Goal: Task Accomplishment & Management: Complete application form

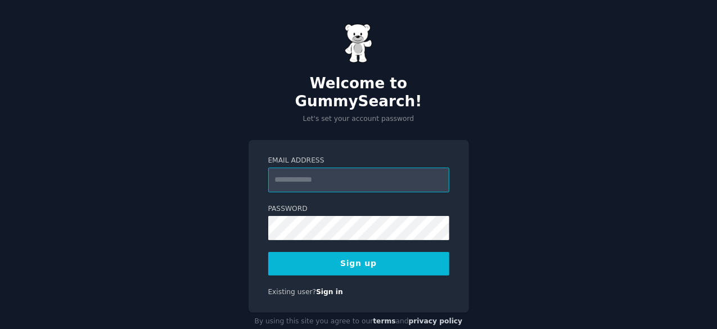
click at [316, 168] on input "Email Address" at bounding box center [358, 180] width 181 height 25
type input "**********"
click at [384, 255] on button "Sign up" at bounding box center [358, 264] width 181 height 24
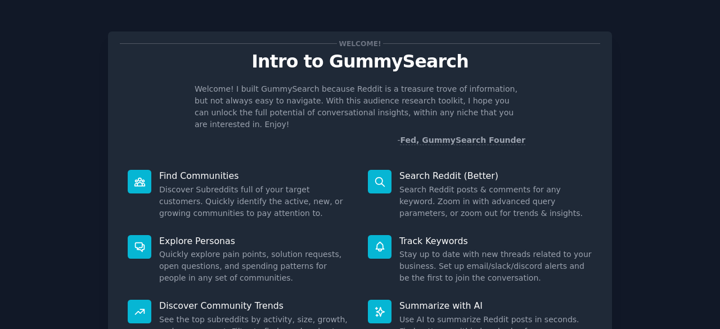
scroll to position [110, 0]
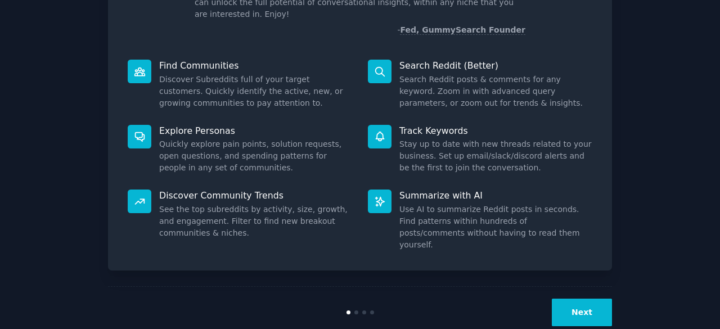
click at [591, 299] on button "Next" at bounding box center [582, 313] width 60 height 28
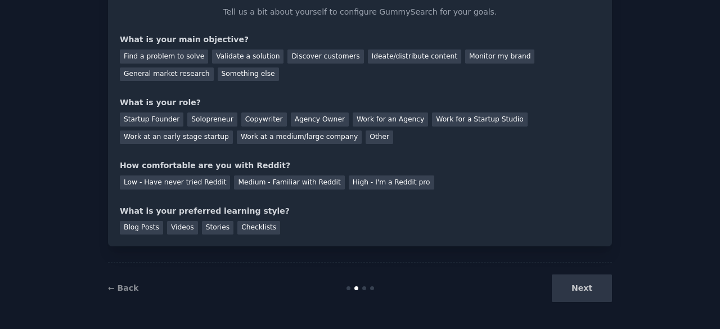
scroll to position [73, 0]
click at [185, 56] on div "Find a problem to solve" at bounding box center [164, 57] width 88 height 14
click at [193, 103] on div "What is your role?" at bounding box center [360, 103] width 480 height 12
click at [197, 119] on div "Solopreneur" at bounding box center [211, 120] width 49 height 14
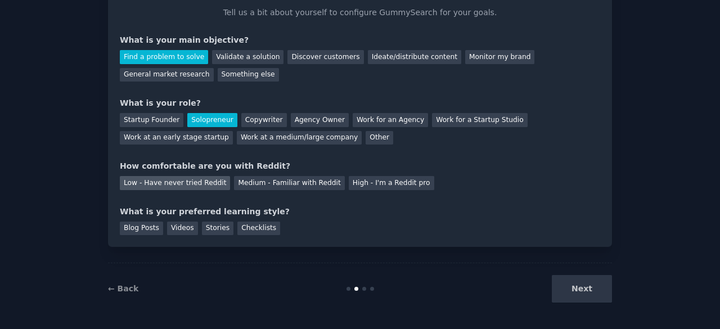
click at [193, 187] on div "Low - Have never tried Reddit" at bounding box center [175, 183] width 110 height 14
click at [202, 228] on div "Stories" at bounding box center [217, 229] width 31 height 14
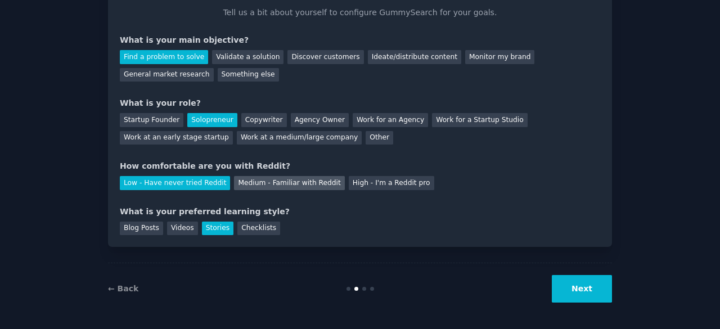
click at [310, 188] on div "Medium - Familiar with Reddit" at bounding box center [289, 183] width 110 height 14
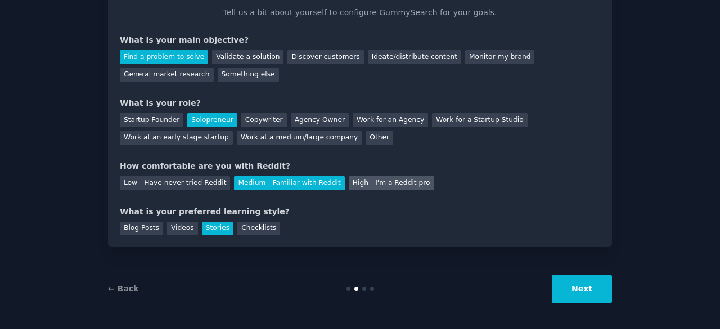
click at [341, 189] on div "Your goals Let's get acquainted Tell us a bit about yourself to configure Gummy…" at bounding box center [360, 103] width 480 height 264
click at [349, 187] on div "High - I'm a Reddit pro" at bounding box center [391, 183] width 85 height 14
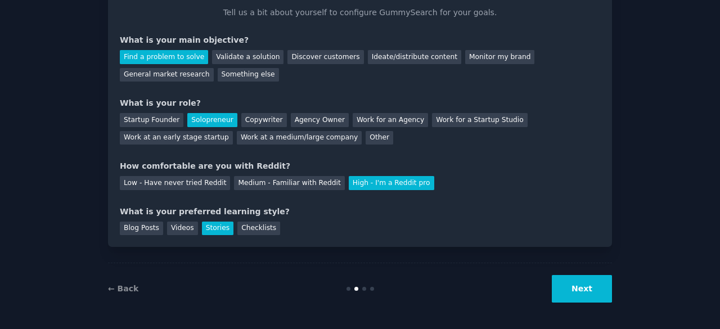
click at [581, 291] on button "Next" at bounding box center [582, 289] width 60 height 28
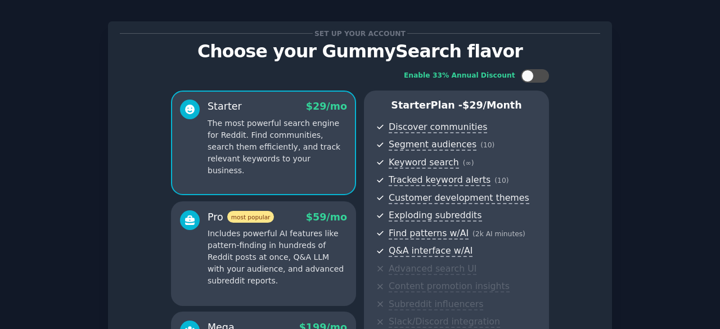
scroll to position [204, 0]
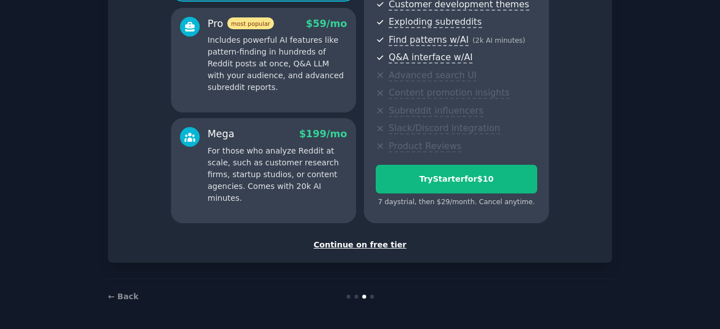
click at [379, 246] on div "Continue on free tier" at bounding box center [360, 245] width 480 height 12
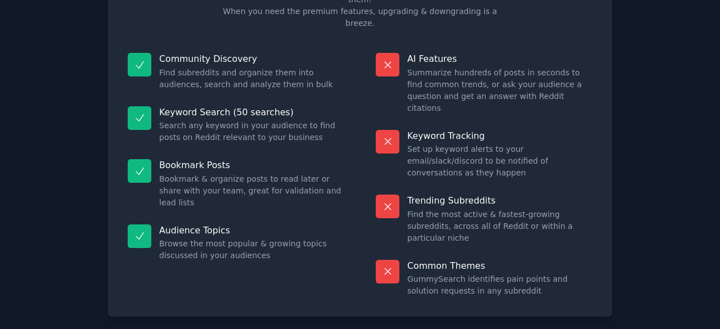
scroll to position [109, 0]
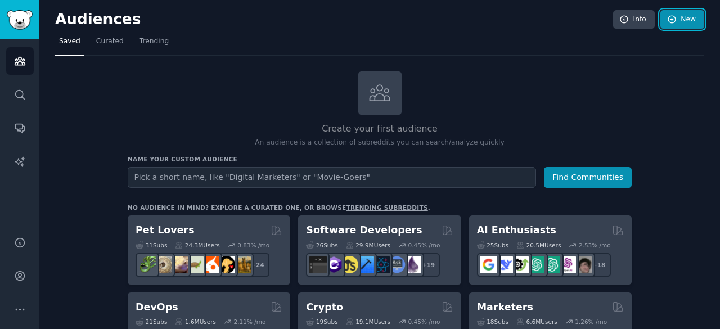
click at [668, 26] on link "New" at bounding box center [682, 19] width 44 height 19
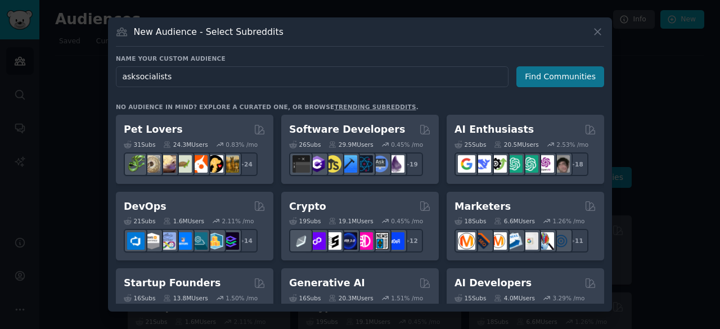
type input "asksocialists"
click at [547, 80] on button "Find Communities" at bounding box center [560, 76] width 88 height 21
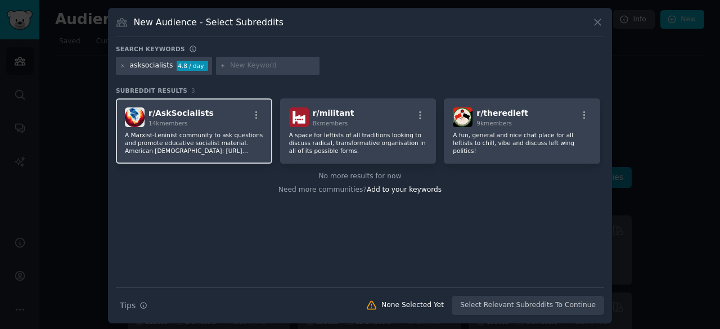
click at [251, 124] on div "r/ AskSocialists 14k members" at bounding box center [194, 117] width 138 height 20
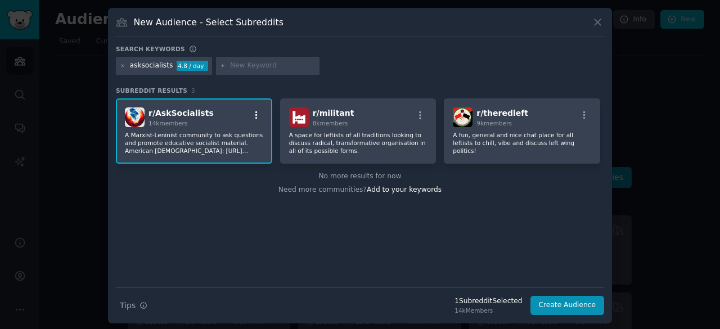
click at [259, 116] on icon "button" at bounding box center [256, 115] width 10 height 10
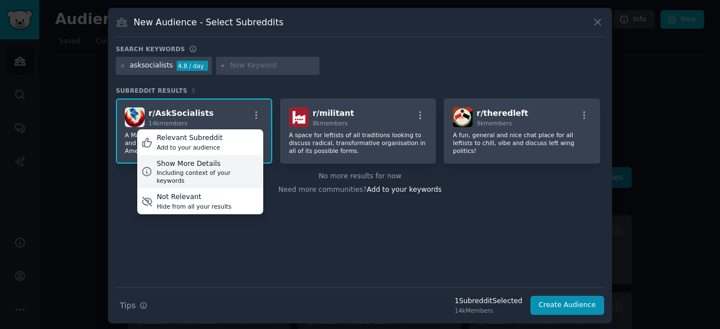
click at [225, 166] on div "Show More Details" at bounding box center [207, 164] width 102 height 10
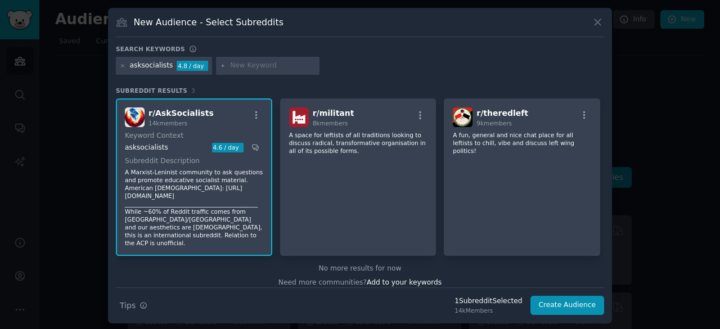
click at [220, 148] on div "4.6 / day" at bounding box center [227, 148] width 31 height 10
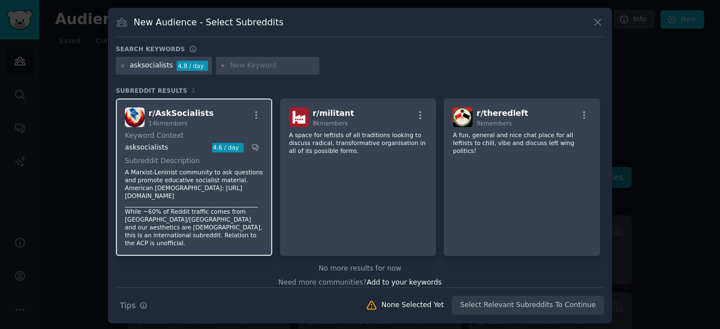
click at [220, 148] on div "4.6 / day" at bounding box center [227, 148] width 31 height 10
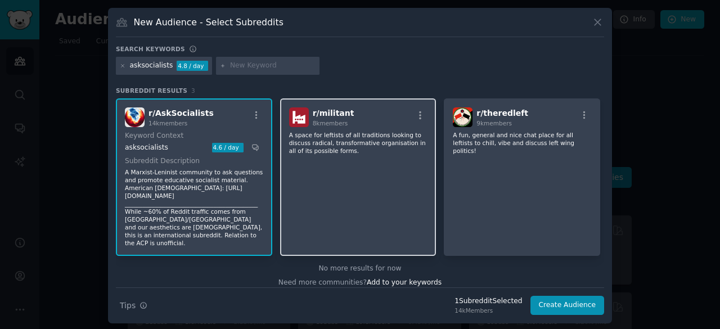
click at [363, 178] on div "r/ militant 8k members A space for leftists of all traditions looking to discus…" at bounding box center [358, 177] width 156 height 158
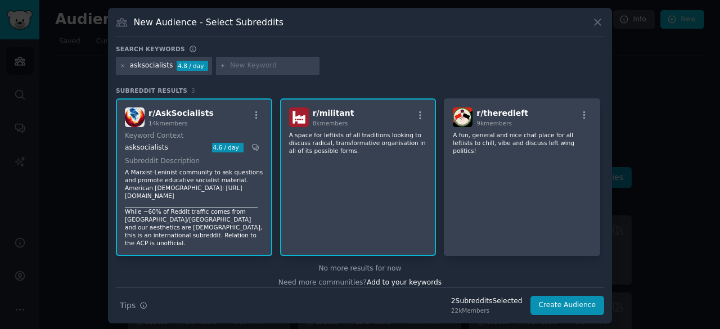
click at [232, 157] on dt "Subreddit Description" at bounding box center [194, 161] width 138 height 10
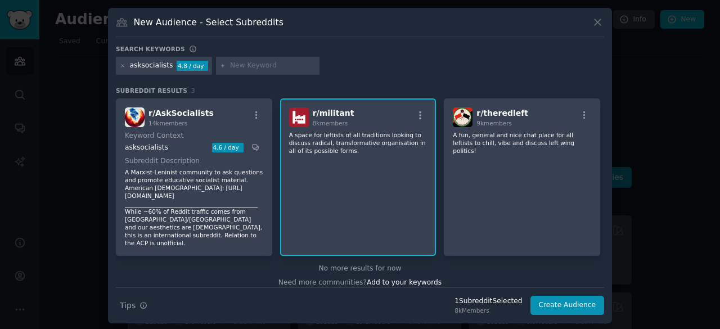
click at [377, 176] on div "r/ militant 8k members A space for leftists of all traditions looking to discus…" at bounding box center [358, 177] width 156 height 158
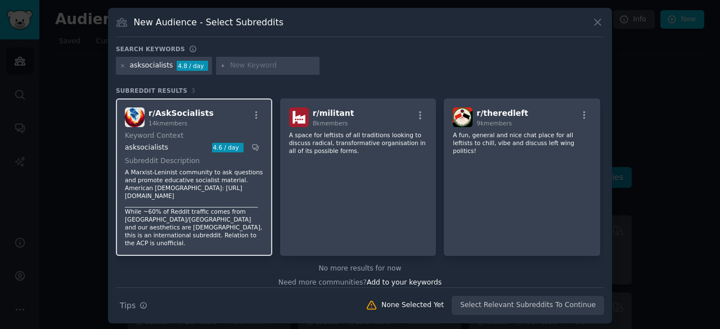
click at [245, 149] on div "asksocialists 4.6 / day" at bounding box center [192, 148] width 134 height 10
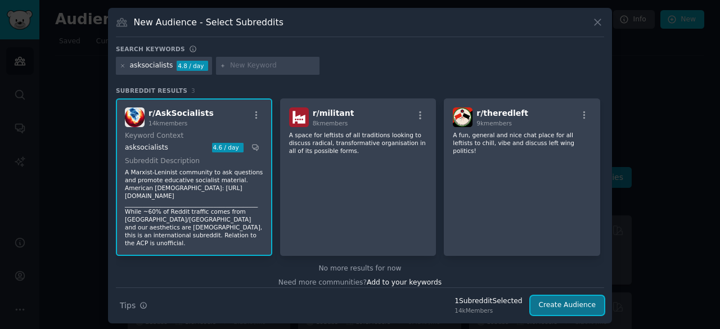
click at [571, 308] on button "Create Audience" at bounding box center [567, 305] width 74 height 19
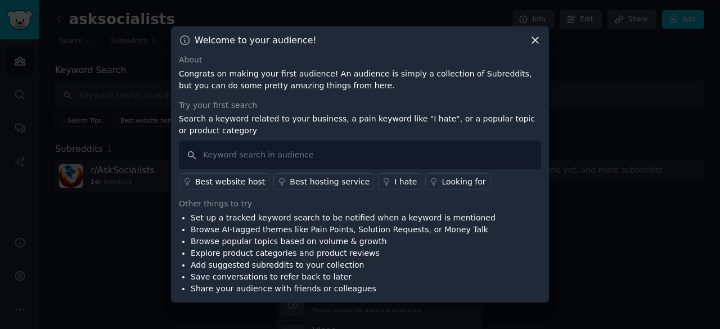
click at [531, 38] on icon at bounding box center [535, 40] width 12 height 12
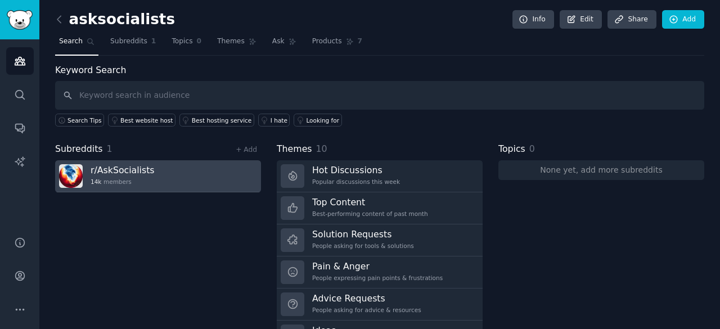
click at [215, 183] on link "r/ AskSocialists 14k members" at bounding box center [158, 176] width 206 height 32
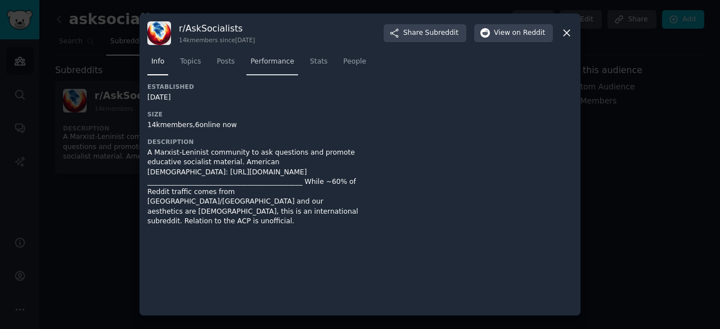
click at [262, 61] on span "Performance" at bounding box center [272, 62] width 44 height 10
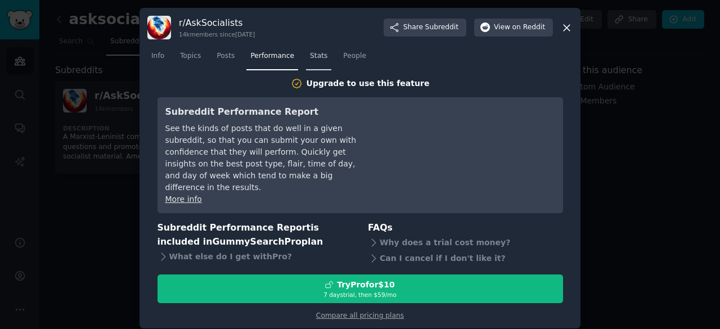
click at [310, 61] on span "Stats" at bounding box center [318, 56] width 17 height 10
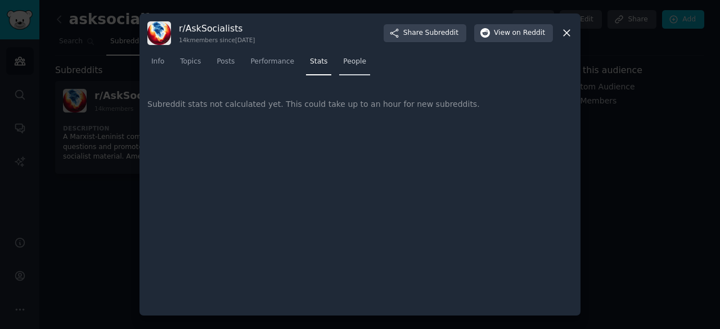
click at [343, 62] on span "People" at bounding box center [354, 62] width 23 height 10
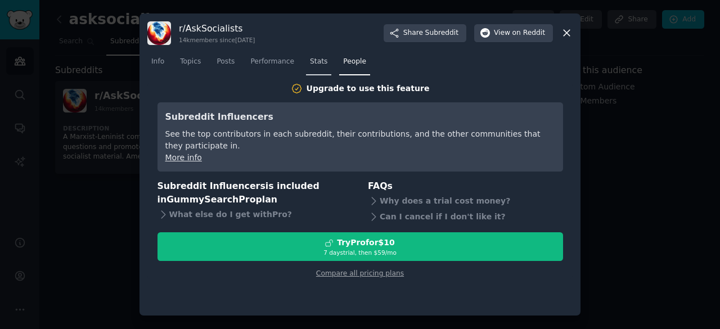
click at [314, 64] on span "Stats" at bounding box center [318, 62] width 17 height 10
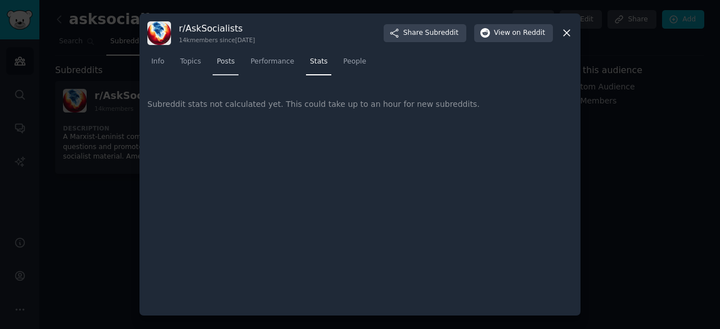
click at [220, 73] on link "Posts" at bounding box center [226, 64] width 26 height 23
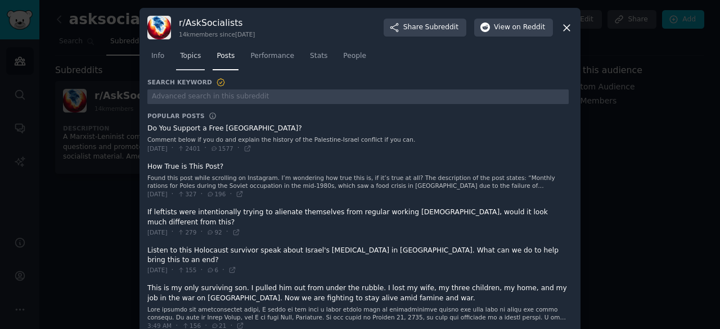
click at [182, 55] on span "Topics" at bounding box center [190, 56] width 21 height 10
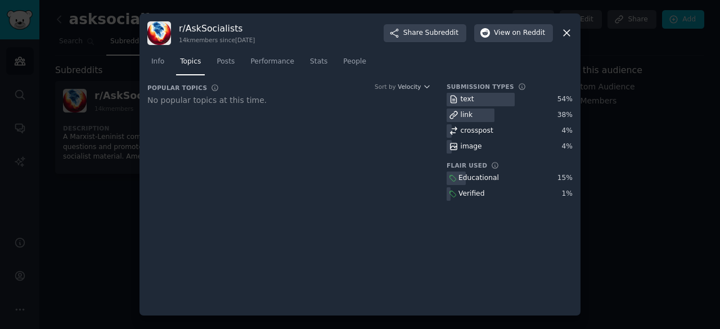
click at [568, 38] on icon at bounding box center [567, 33] width 12 height 12
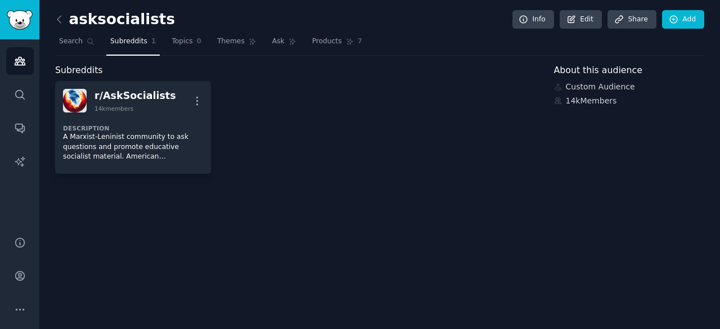
click at [578, 81] on div "Custom Audience" at bounding box center [629, 87] width 151 height 12
click at [676, 15] on icon at bounding box center [674, 20] width 10 height 10
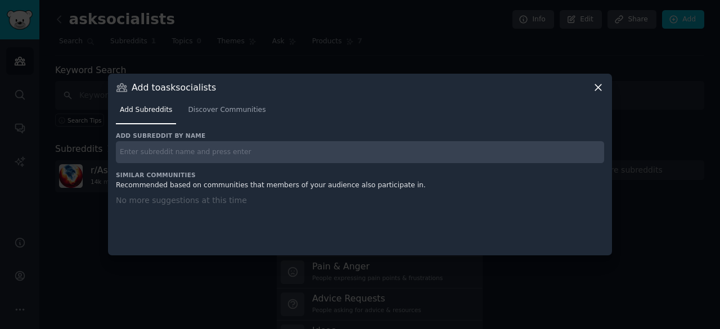
click at [466, 154] on input "text" at bounding box center [360, 152] width 488 height 22
type input "americancommunist"
click at [241, 184] on link "r/ AskSocialists 14k members" at bounding box center [158, 176] width 206 height 32
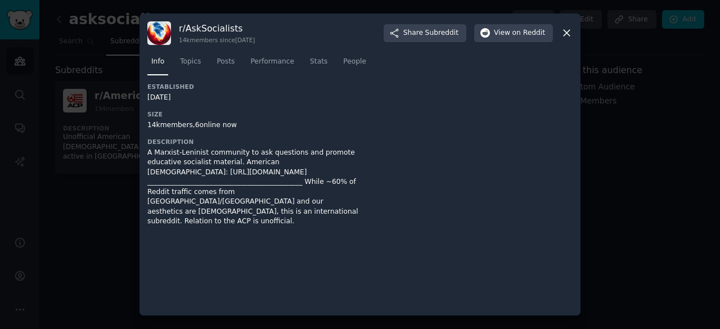
click at [568, 31] on icon at bounding box center [567, 33] width 12 height 12
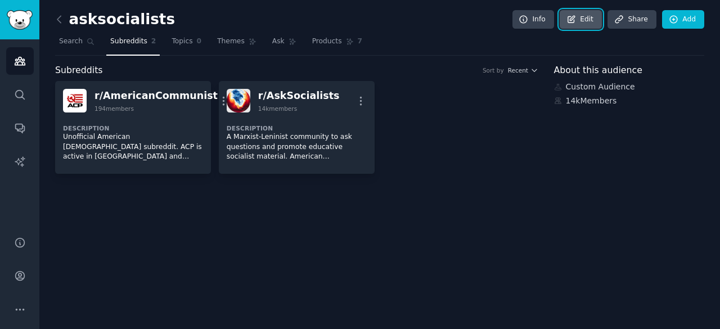
click at [584, 22] on link "Edit" at bounding box center [580, 19] width 42 height 19
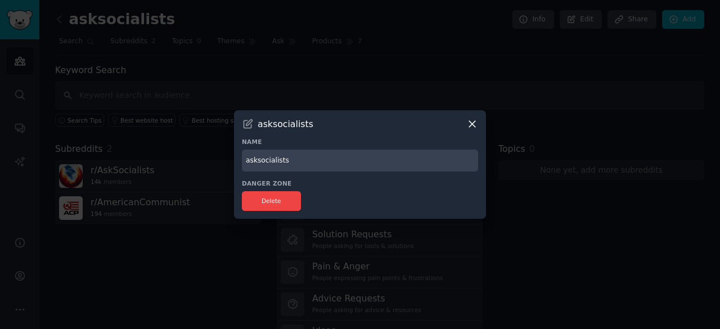
click at [346, 147] on div "Name asksocialists" at bounding box center [360, 155] width 236 height 34
click at [335, 158] on input "asksocialists" at bounding box center [360, 161] width 236 height 22
type input "A"
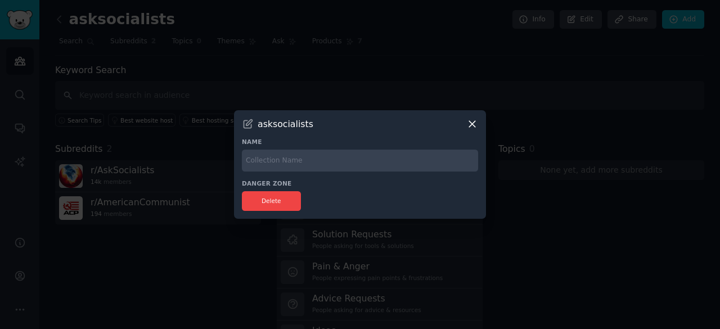
type input "A"
type input "S"
type input "Marxist-Leninist"
click at [413, 173] on div "asksocialists Name Marxist-Leninist Danger Zone Delete" at bounding box center [360, 164] width 252 height 109
click at [414, 171] on div "asksocialists Name Marxist-Leninist Danger Zone Delete" at bounding box center [360, 164] width 252 height 109
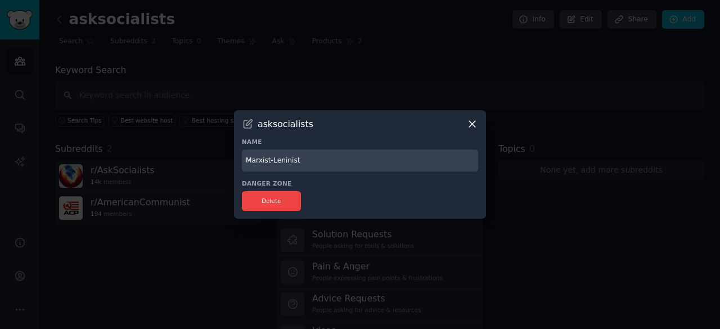
click at [414, 164] on input "Marxist-Leninist" at bounding box center [360, 161] width 236 height 22
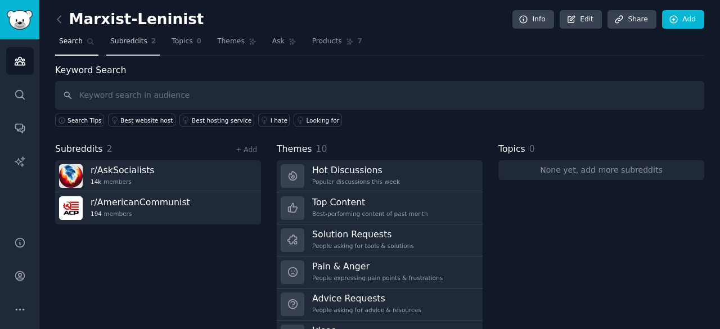
click at [144, 51] on link "Subreddits 2" at bounding box center [132, 44] width 53 height 23
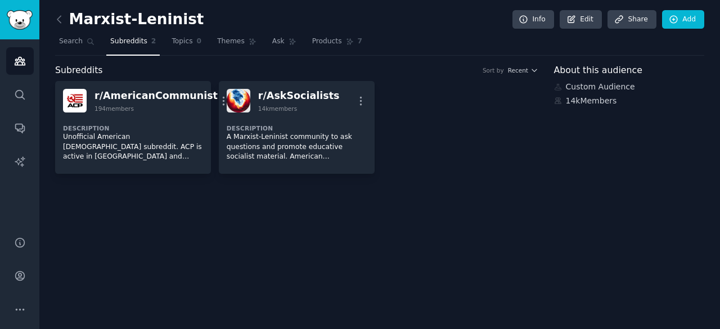
click at [106, 47] on link "Subreddits 2" at bounding box center [132, 44] width 53 height 23
click at [87, 50] on link "Search" at bounding box center [76, 44] width 43 height 23
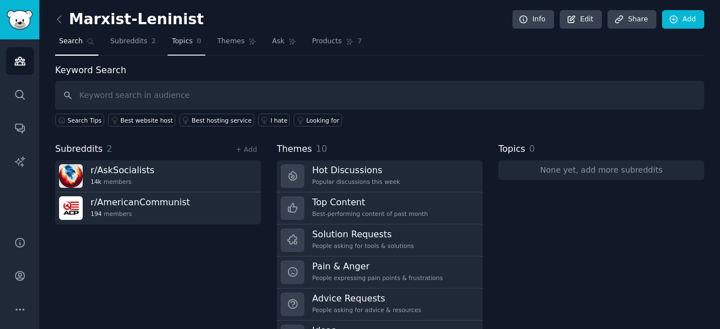
click at [184, 49] on link "Topics 0" at bounding box center [187, 44] width 38 height 23
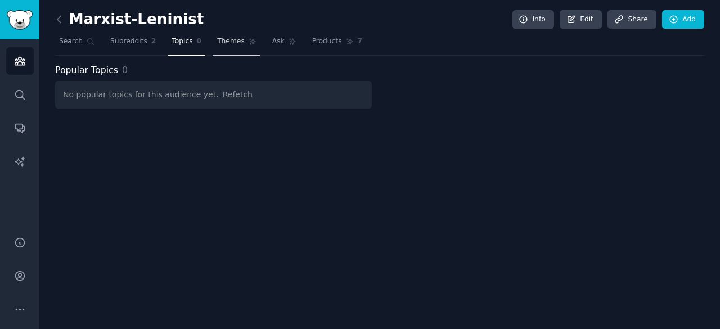
click at [224, 43] on span "Themes" at bounding box center [231, 42] width 28 height 10
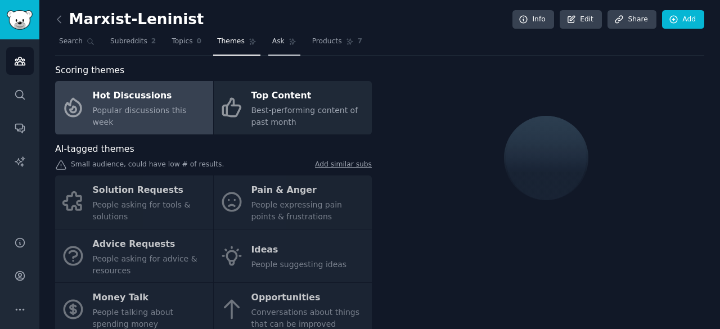
click at [270, 48] on link "Ask" at bounding box center [284, 44] width 32 height 23
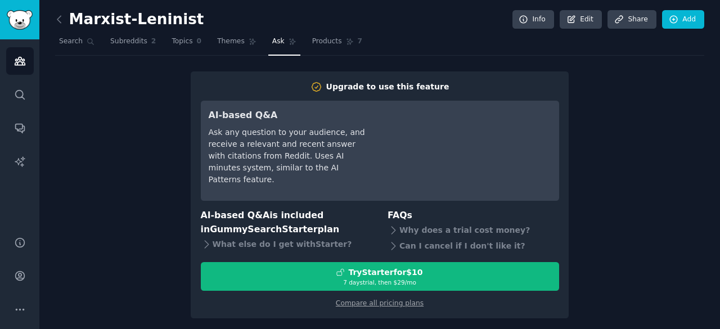
click at [349, 67] on div "Marxist-Leninist Info Edit Share Add Search Subreddits 2 Topics 0 Themes Ask Pr…" at bounding box center [379, 167] width 649 height 302
click at [319, 58] on div "Marxist-Leninist Info Edit Share Add Search Subreddits 2 Topics 0 Themes Ask Pr…" at bounding box center [379, 167] width 649 height 302
click at [313, 56] on div "Marxist-Leninist Info Edit Share Add Search Subreddits 2 Topics 0 Themes Ask Pr…" at bounding box center [379, 167] width 649 height 302
click at [308, 48] on link "Products 7" at bounding box center [337, 44] width 58 height 23
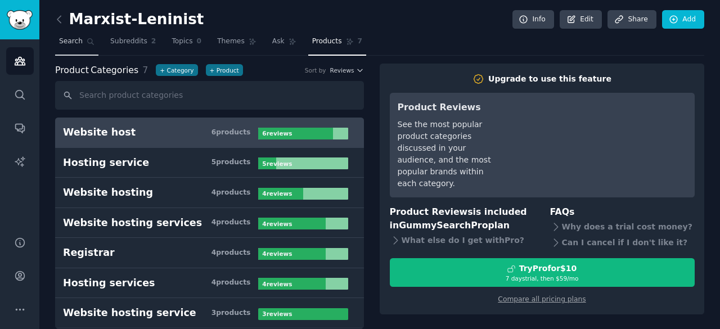
click at [84, 46] on link "Search" at bounding box center [76, 44] width 43 height 23
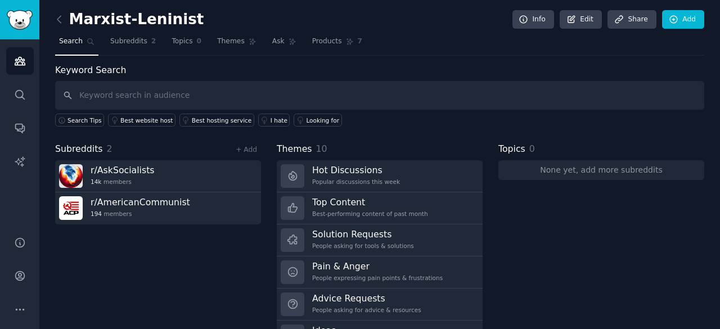
click at [40, 34] on div "Marxist-Leninist Info Edit Share Add Search Subreddits 2 Topics 0 Themes Ask Pr…" at bounding box center [379, 194] width 680 height 388
click at [22, 30] on link "Sidebar" at bounding box center [19, 19] width 39 height 39
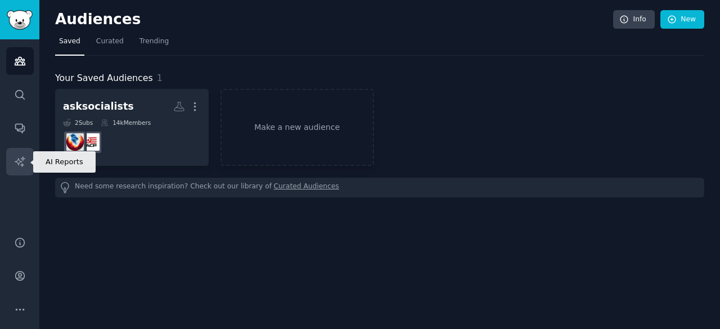
click at [14, 156] on icon "Sidebar" at bounding box center [20, 162] width 12 height 12
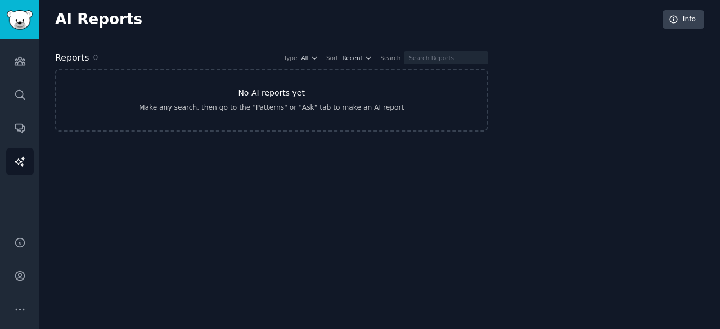
click at [164, 124] on link "No AI reports yet Make any search, then go to the "Patterns" or "Ask" tab to ma…" at bounding box center [271, 100] width 432 height 63
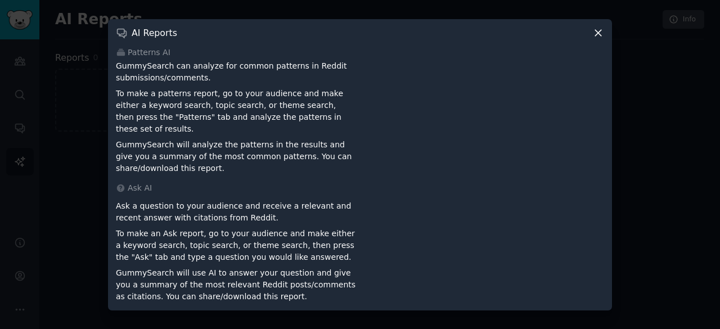
click at [586, 39] on div "AI Reports" at bounding box center [360, 33] width 488 height 12
click at [590, 37] on div "AI Reports" at bounding box center [360, 33] width 488 height 12
click at [595, 36] on icon at bounding box center [598, 33] width 6 height 6
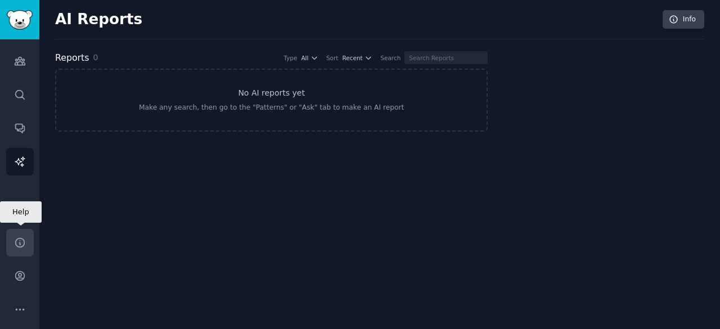
click at [14, 249] on link "Help" at bounding box center [20, 243] width 28 height 28
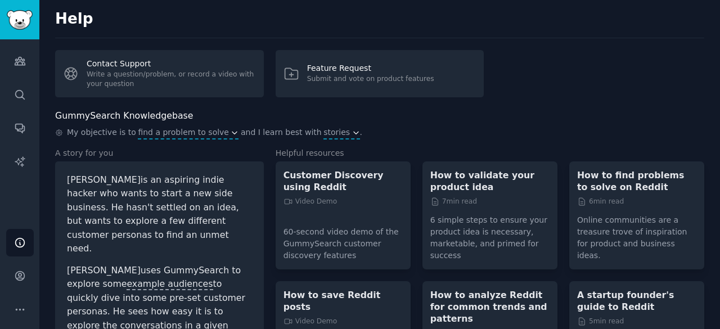
scroll to position [118, 0]
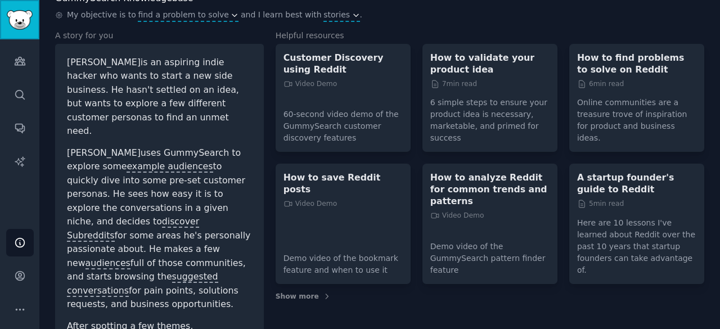
click at [2, 23] on link "Sidebar" at bounding box center [19, 19] width 39 height 39
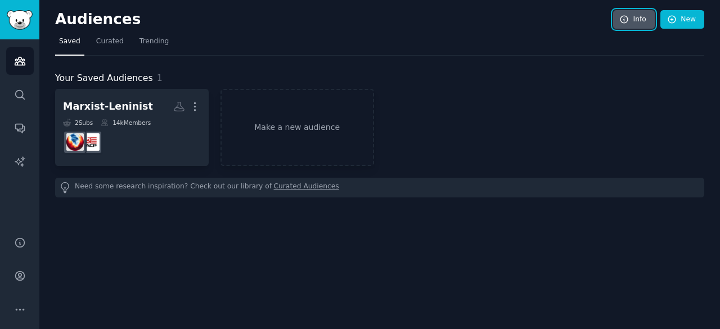
click at [629, 18] on icon at bounding box center [624, 20] width 10 height 10
